Goal: Navigation & Orientation: Understand site structure

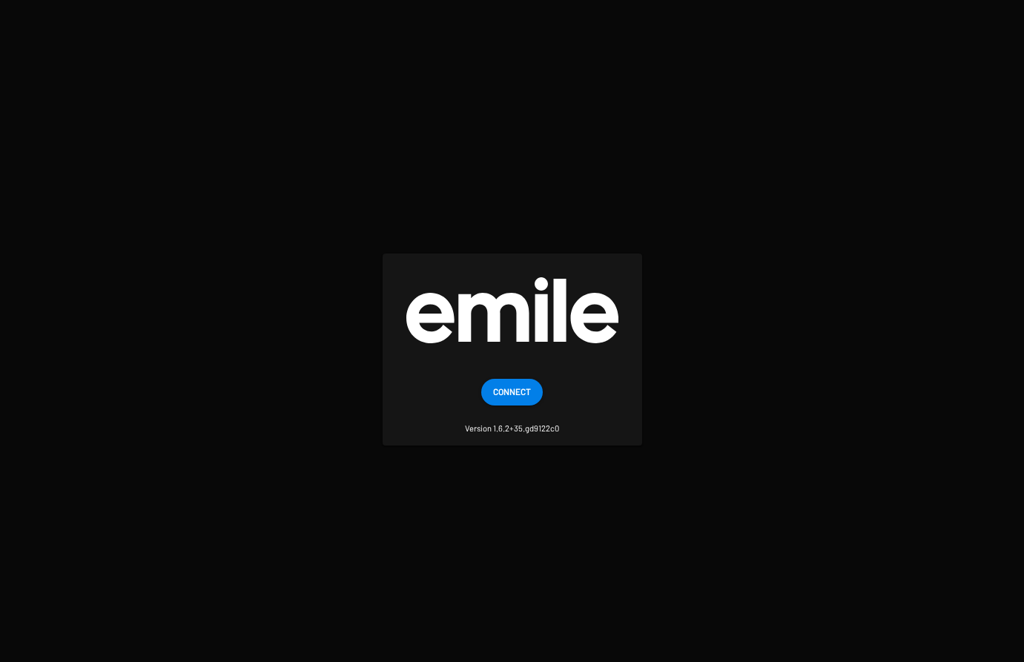
click at [523, 397] on span "Connect" at bounding box center [512, 391] width 38 height 27
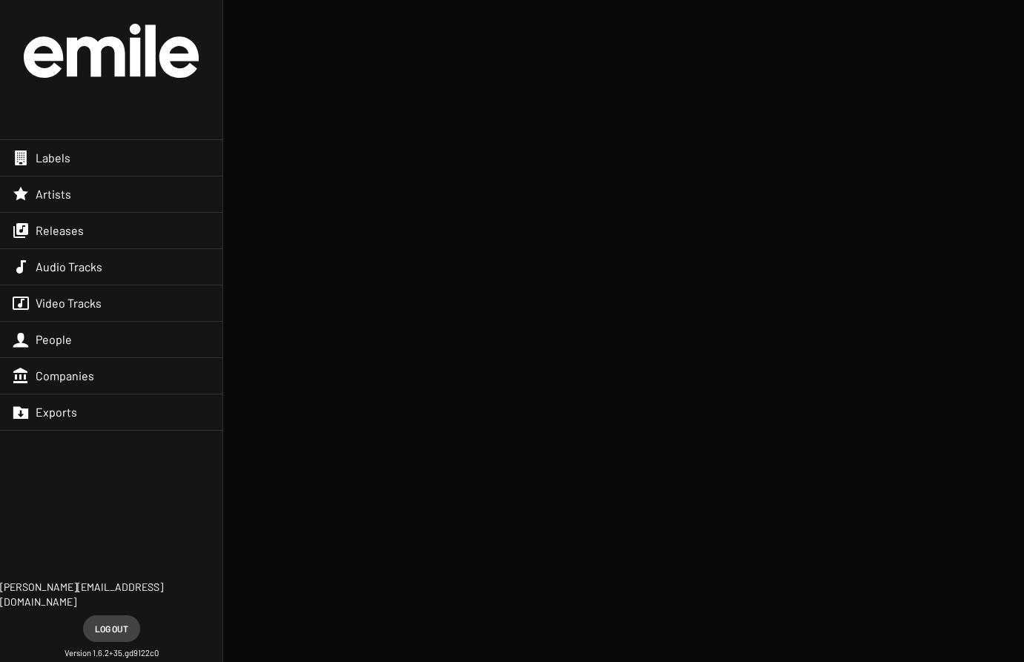
click at [67, 155] on span "Labels" at bounding box center [53, 158] width 35 height 15
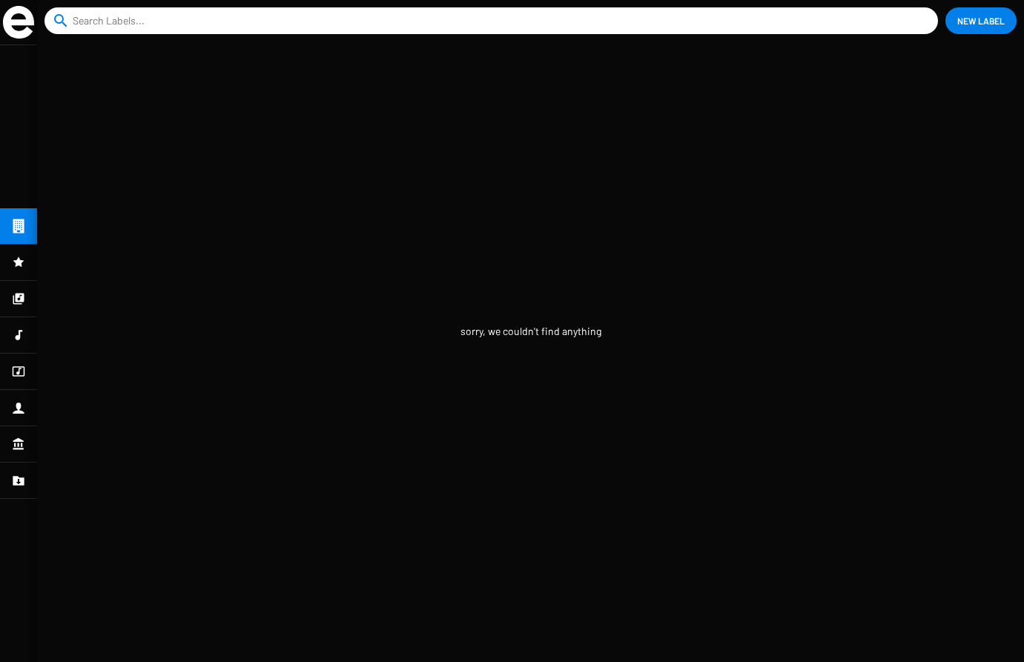
click at [6, 268] on div at bounding box center [18, 263] width 37 height 36
click at [30, 346] on div at bounding box center [18, 335] width 37 height 36
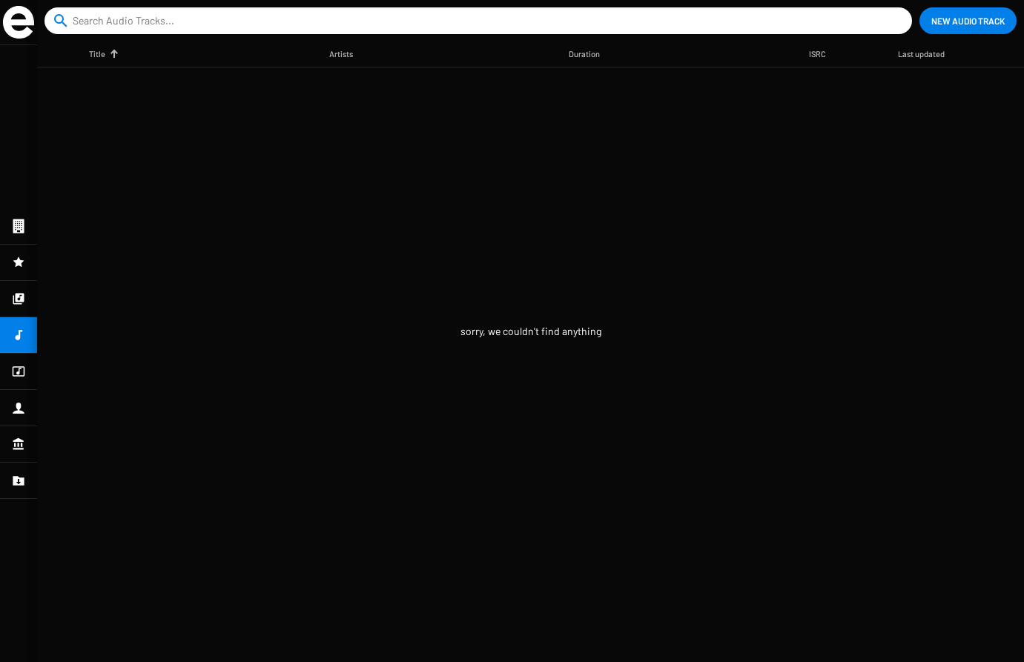
click at [20, 303] on icon at bounding box center [18, 299] width 13 height 18
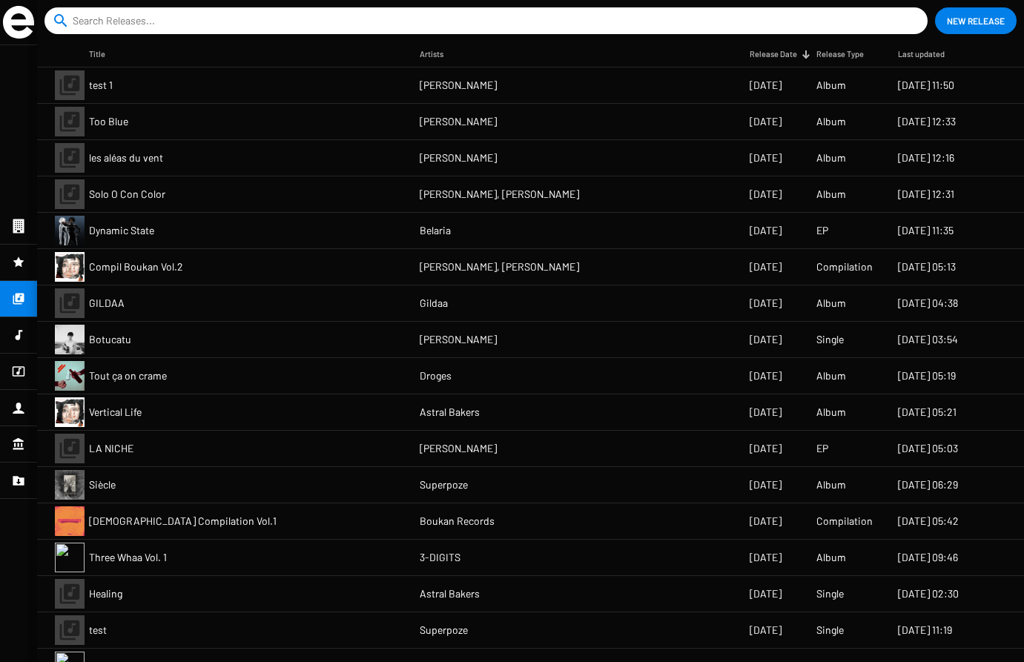
click at [26, 280] on div at bounding box center [18, 263] width 37 height 36
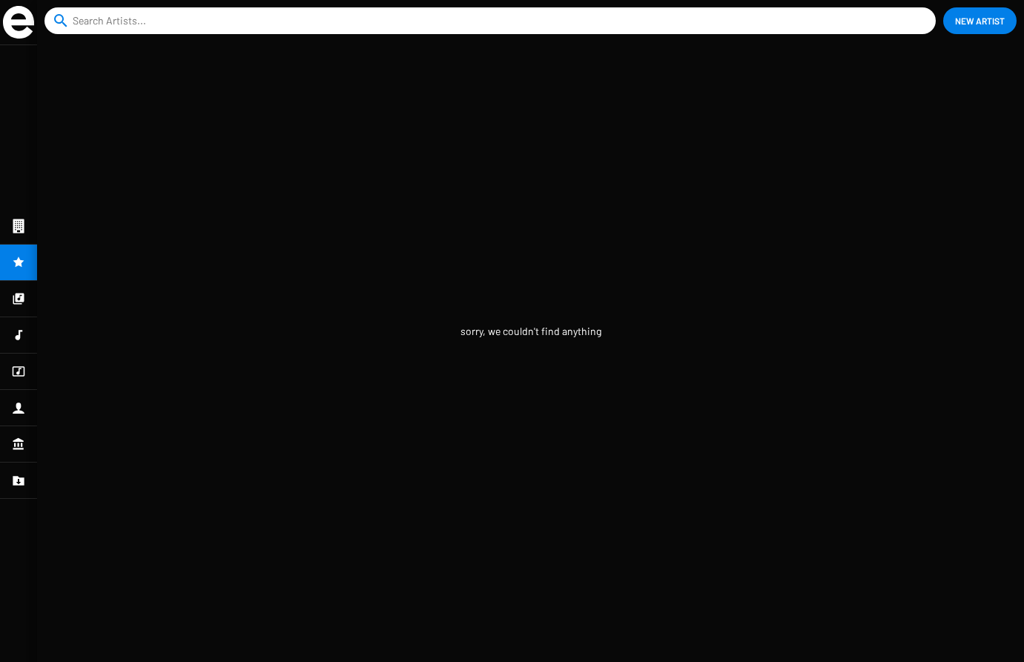
click at [13, 235] on icon at bounding box center [18, 226] width 13 height 18
click at [13, 255] on icon at bounding box center [18, 263] width 13 height 18
